Goal: Transaction & Acquisition: Purchase product/service

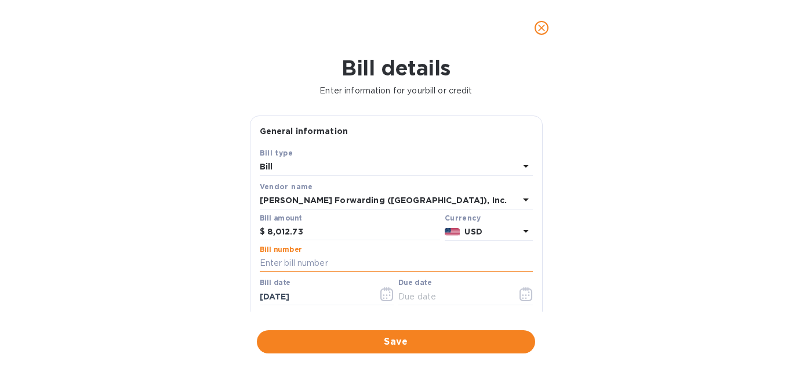
click at [285, 263] on input "text" at bounding box center [396, 263] width 273 height 17
type input "MIA503369541"
click at [311, 297] on input "[DATE]" at bounding box center [315, 296] width 110 height 17
click at [381, 296] on icon "button" at bounding box center [387, 294] width 13 height 14
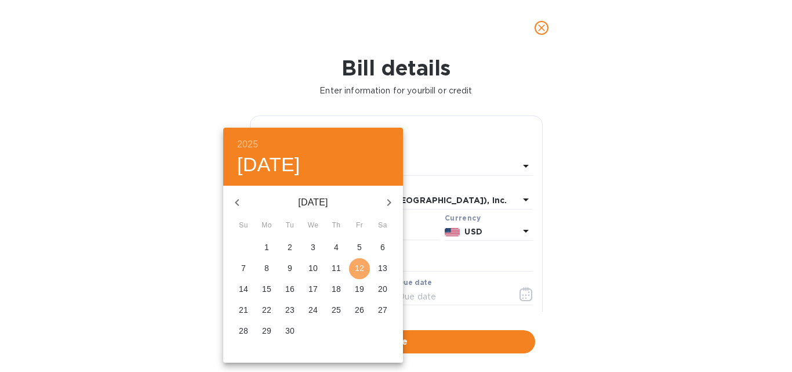
click at [360, 270] on p "12" at bounding box center [359, 268] width 9 height 12
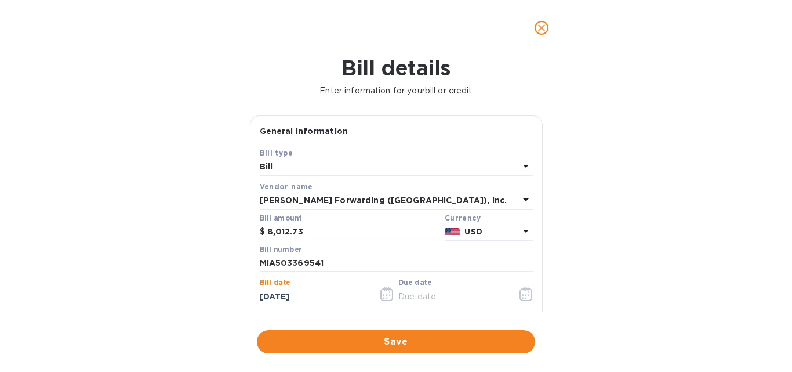
click at [321, 295] on input "09/12/2025" at bounding box center [315, 296] width 110 height 17
click at [390, 295] on icon "button" at bounding box center [387, 294] width 13 height 14
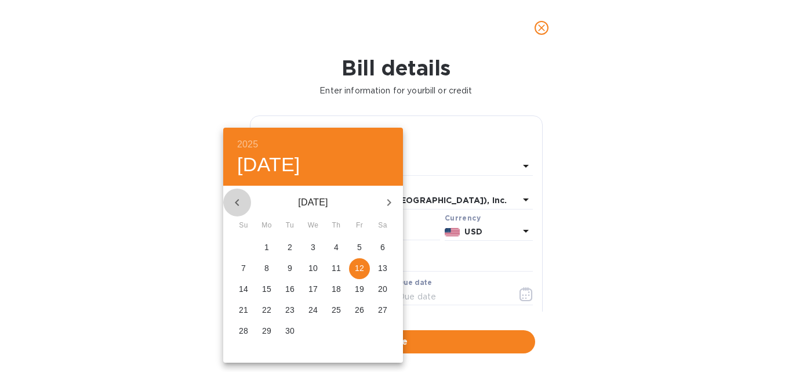
click at [240, 202] on icon "button" at bounding box center [237, 203] width 14 height 14
click at [338, 313] on p "21" at bounding box center [336, 310] width 9 height 12
type input "08/21/2025"
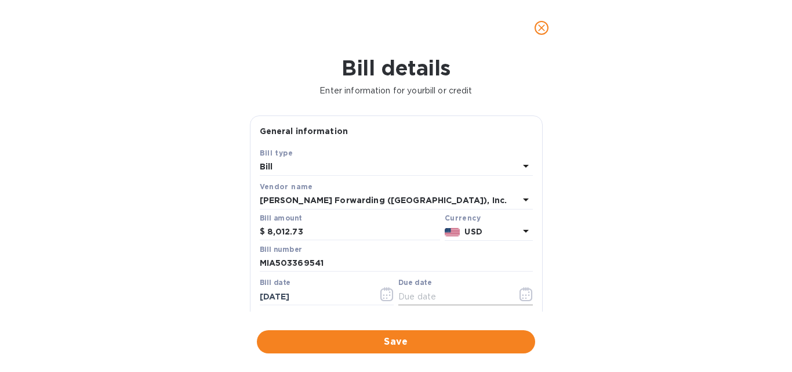
click at [437, 299] on input "text" at bounding box center [454, 296] width 110 height 17
click at [524, 297] on icon "button" at bounding box center [526, 294] width 13 height 14
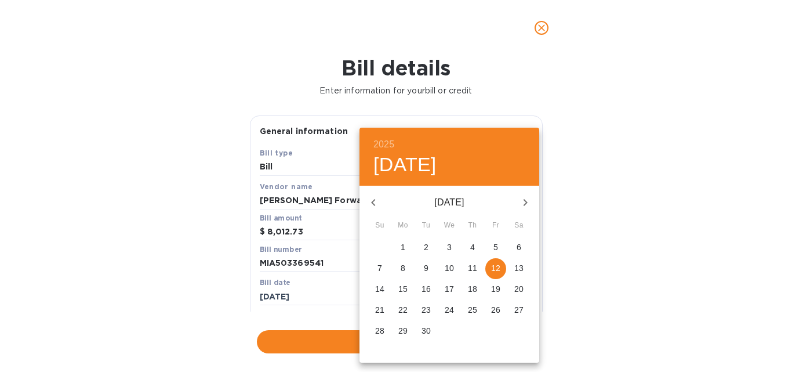
click at [495, 267] on p "12" at bounding box center [495, 268] width 9 height 12
type input "09/12/2025"
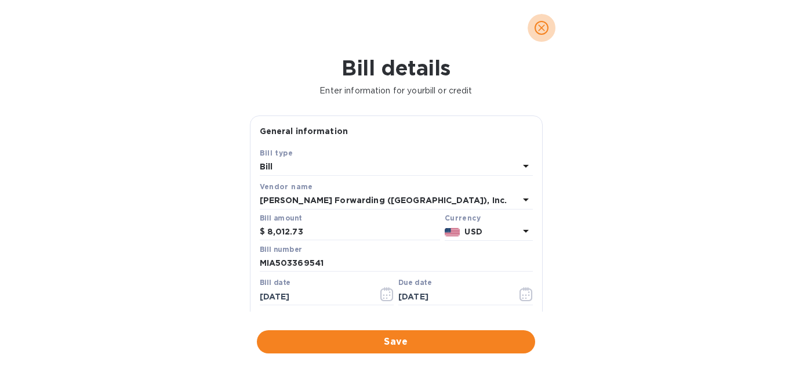
click at [541, 28] on icon "close" at bounding box center [542, 28] width 12 height 12
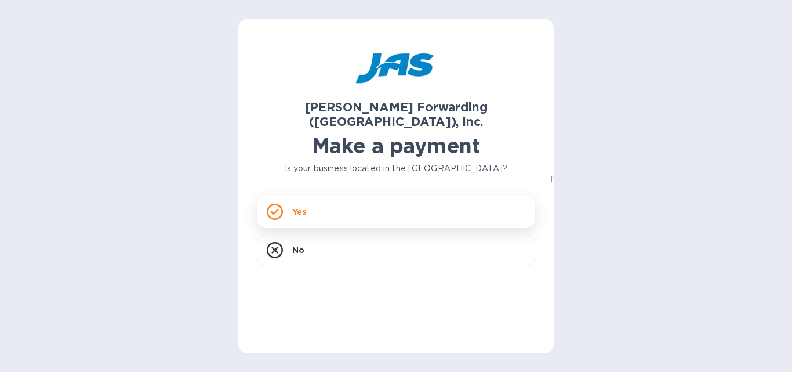
click at [326, 196] on div "Yes" at bounding box center [396, 212] width 278 height 32
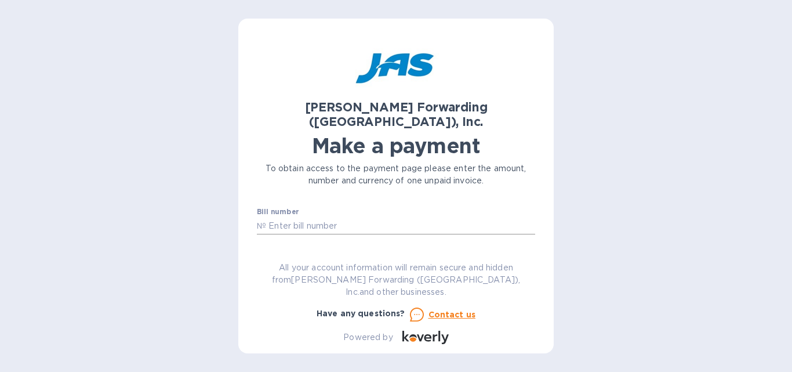
click at [296, 217] on input "text" at bounding box center [400, 225] width 269 height 17
click at [329, 217] on input "text" at bounding box center [400, 225] width 269 height 17
type input "MIA503369541"
click at [292, 251] on input "text" at bounding box center [339, 259] width 155 height 17
type input "8,012.73"
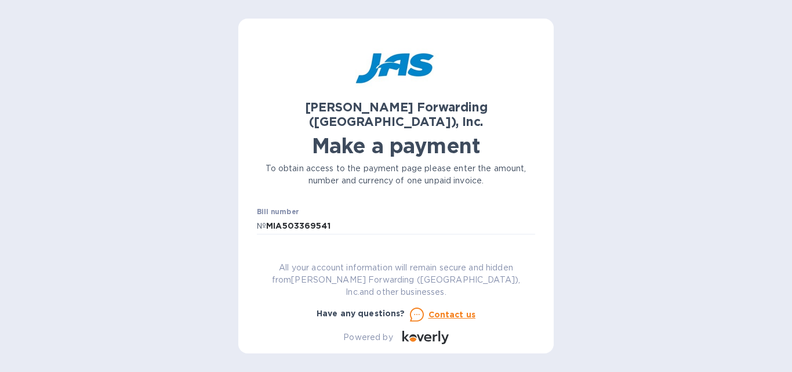
click at [500, 253] on p "USD" at bounding box center [481, 259] width 79 height 12
click at [512, 251] on div "Currencies Popular currencies EUR Euro GBP British Pound USD United States Doll…" at bounding box center [430, 348] width 211 height 194
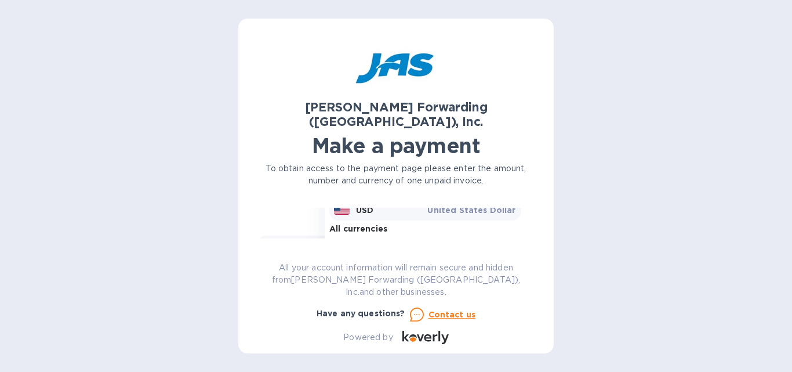
click at [363, 204] on p "USD" at bounding box center [364, 210] width 17 height 12
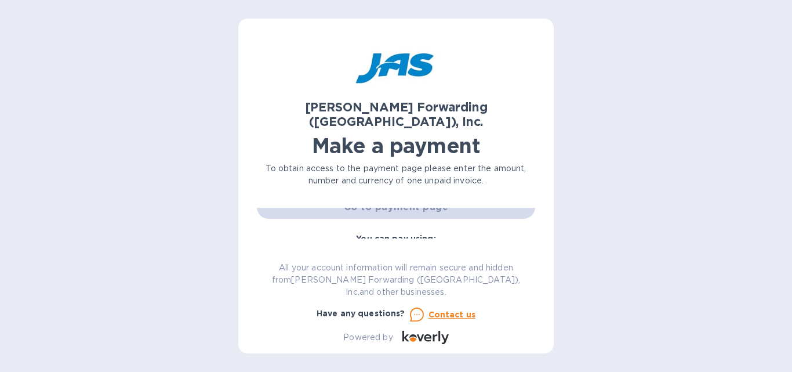
scroll to position [228, 0]
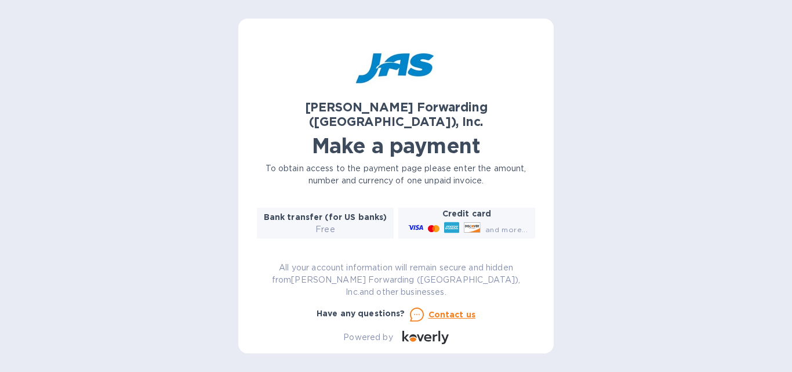
click at [454, 209] on b "Credit card" at bounding box center [467, 213] width 49 height 9
click at [419, 225] on icon at bounding box center [415, 227] width 15 height 5
click at [450, 209] on b "Credit card" at bounding box center [467, 213] width 49 height 9
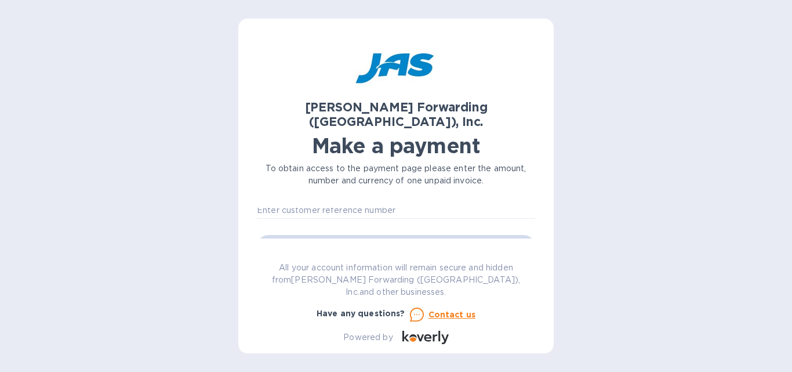
scroll to position [58, 0]
click at [280, 226] on input "text" at bounding box center [396, 234] width 278 height 17
type input "Black Tip, LLC dba Cabletek Wiring Products"
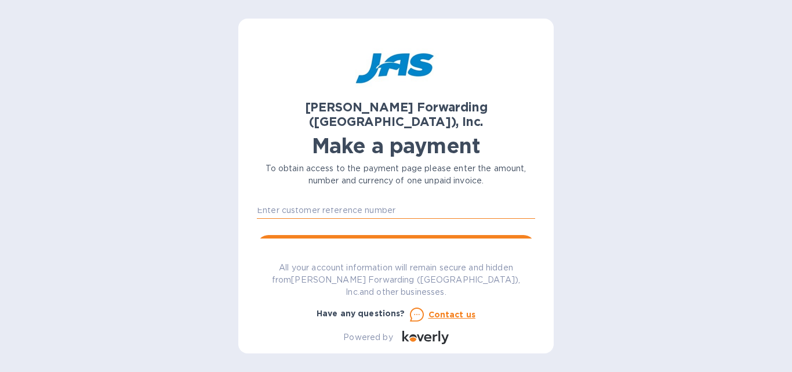
click at [292, 201] on input "text" at bounding box center [396, 209] width 278 height 17
type input "BLATIPEIA"
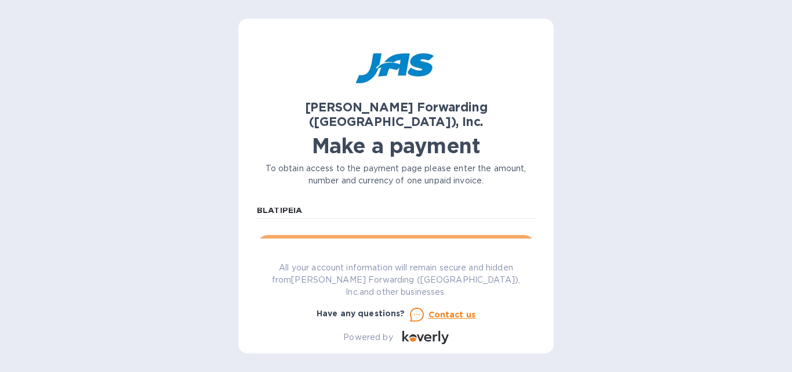
click at [386, 240] on span "Go to payment page" at bounding box center [396, 247] width 260 height 14
